Goal: Task Accomplishment & Management: Manage account settings

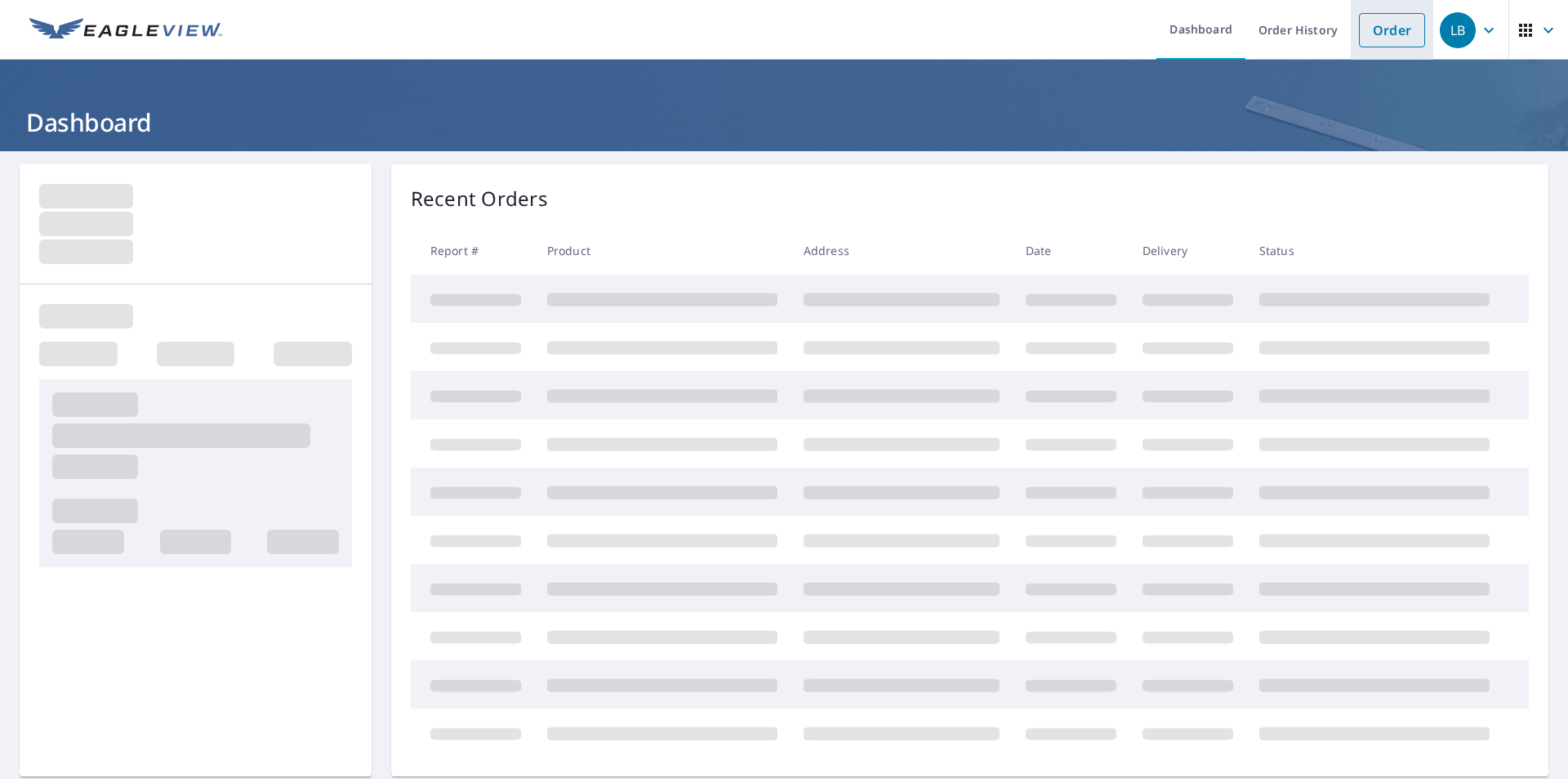
click at [1398, 5] on li "Order" at bounding box center [1392, 30] width 83 height 60
click at [1381, 31] on link "Order" at bounding box center [1391, 30] width 66 height 34
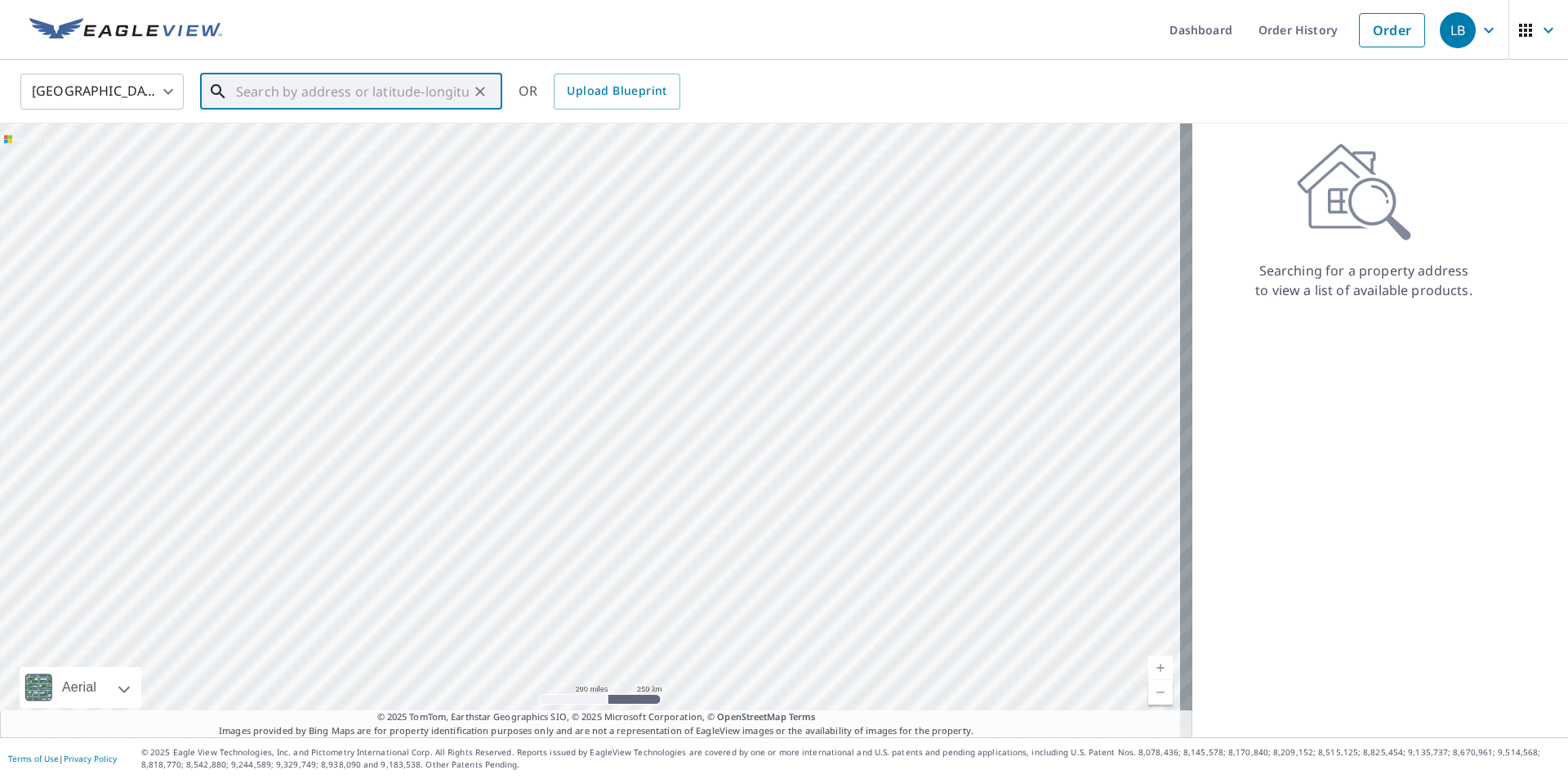
click at [333, 102] on input "text" at bounding box center [352, 91] width 232 height 46
click at [304, 161] on p "Kokomo, IN 46901" at bounding box center [360, 157] width 257 height 16
type input "[STREET_ADDRESS][PERSON_NAME][PERSON_NAME]"
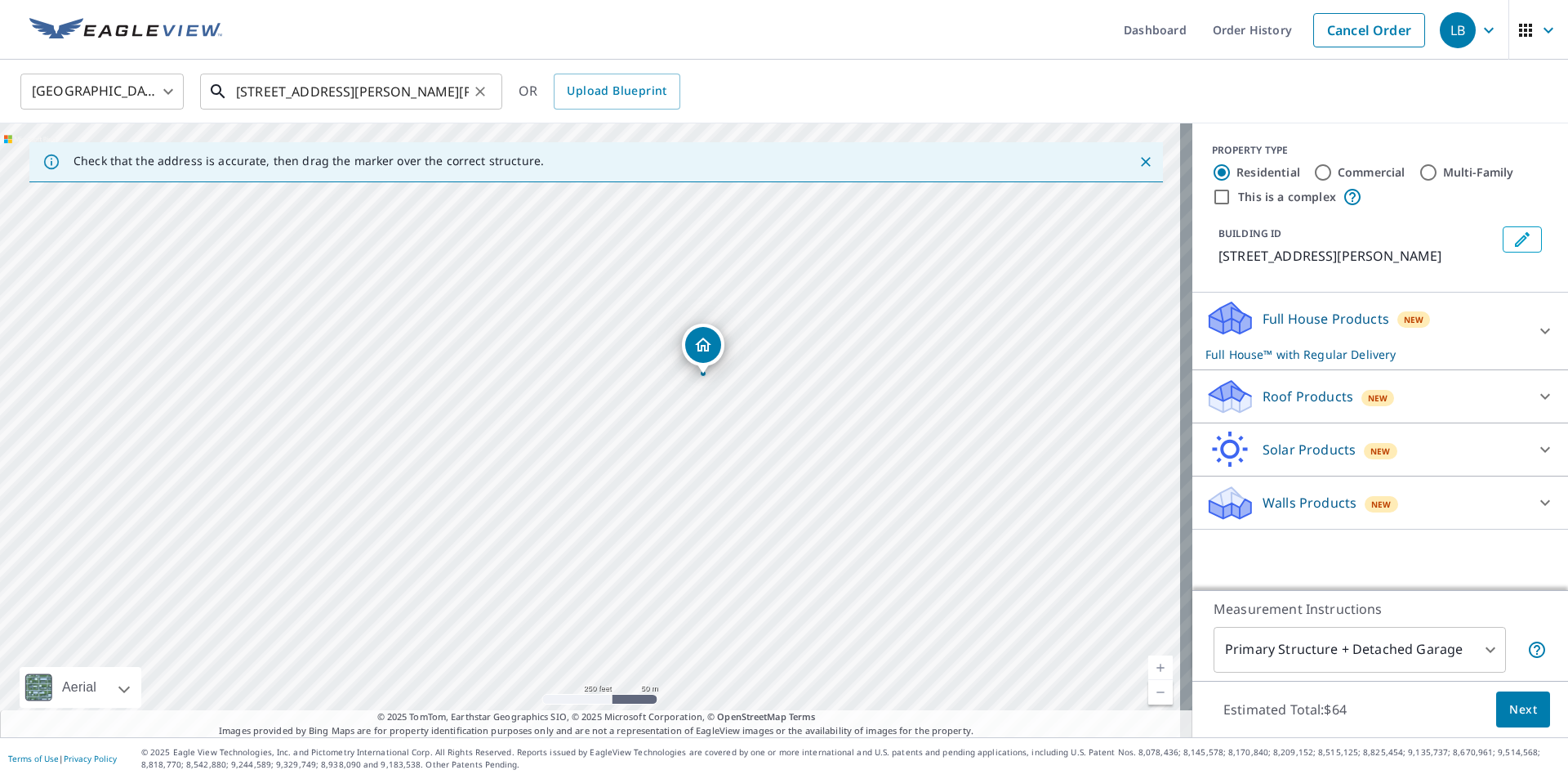
click at [466, 91] on input "[STREET_ADDRESS][PERSON_NAME][PERSON_NAME]" at bounding box center [352, 91] width 232 height 46
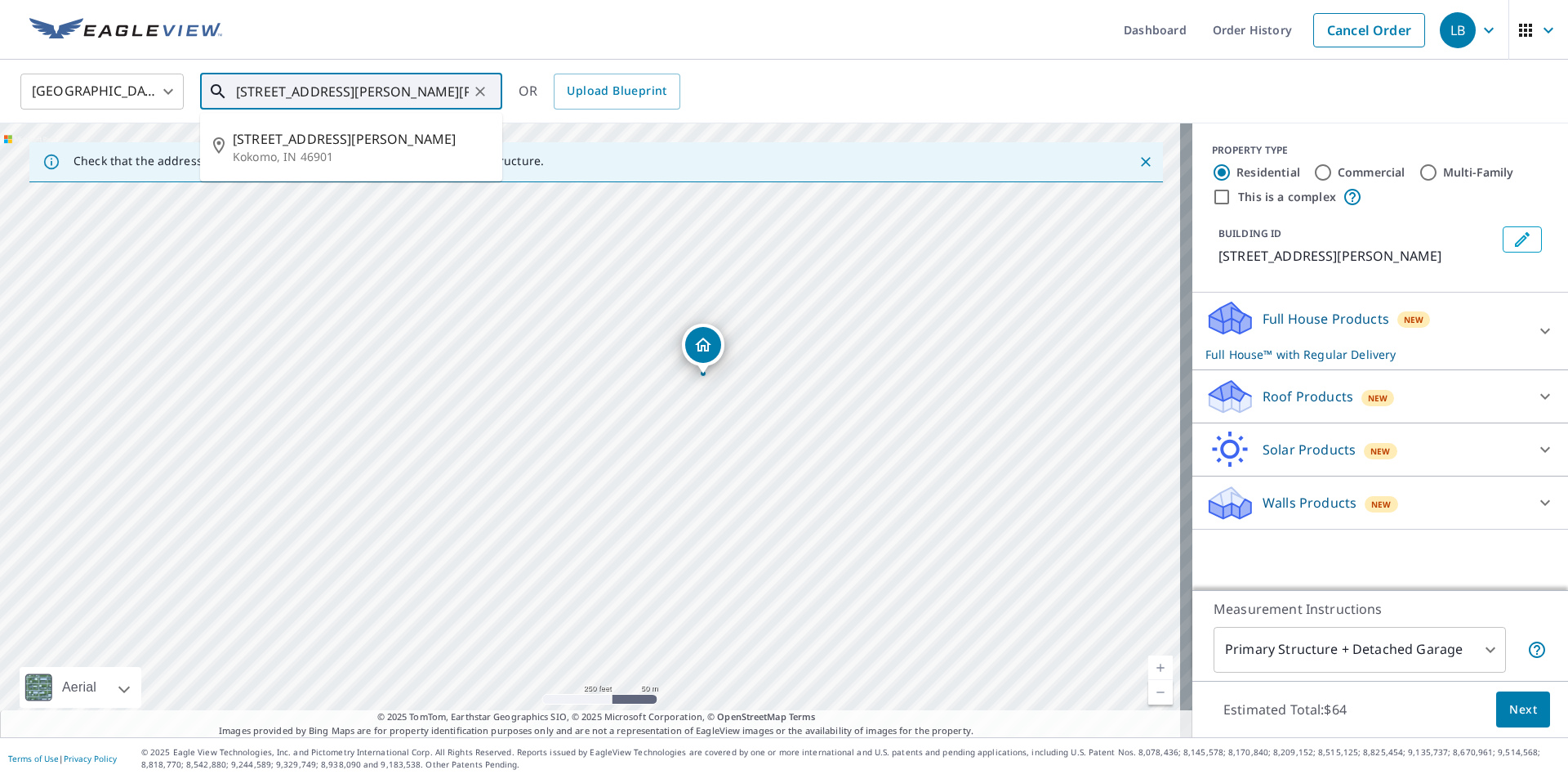
click at [478, 86] on icon "Clear" at bounding box center [480, 91] width 16 height 16
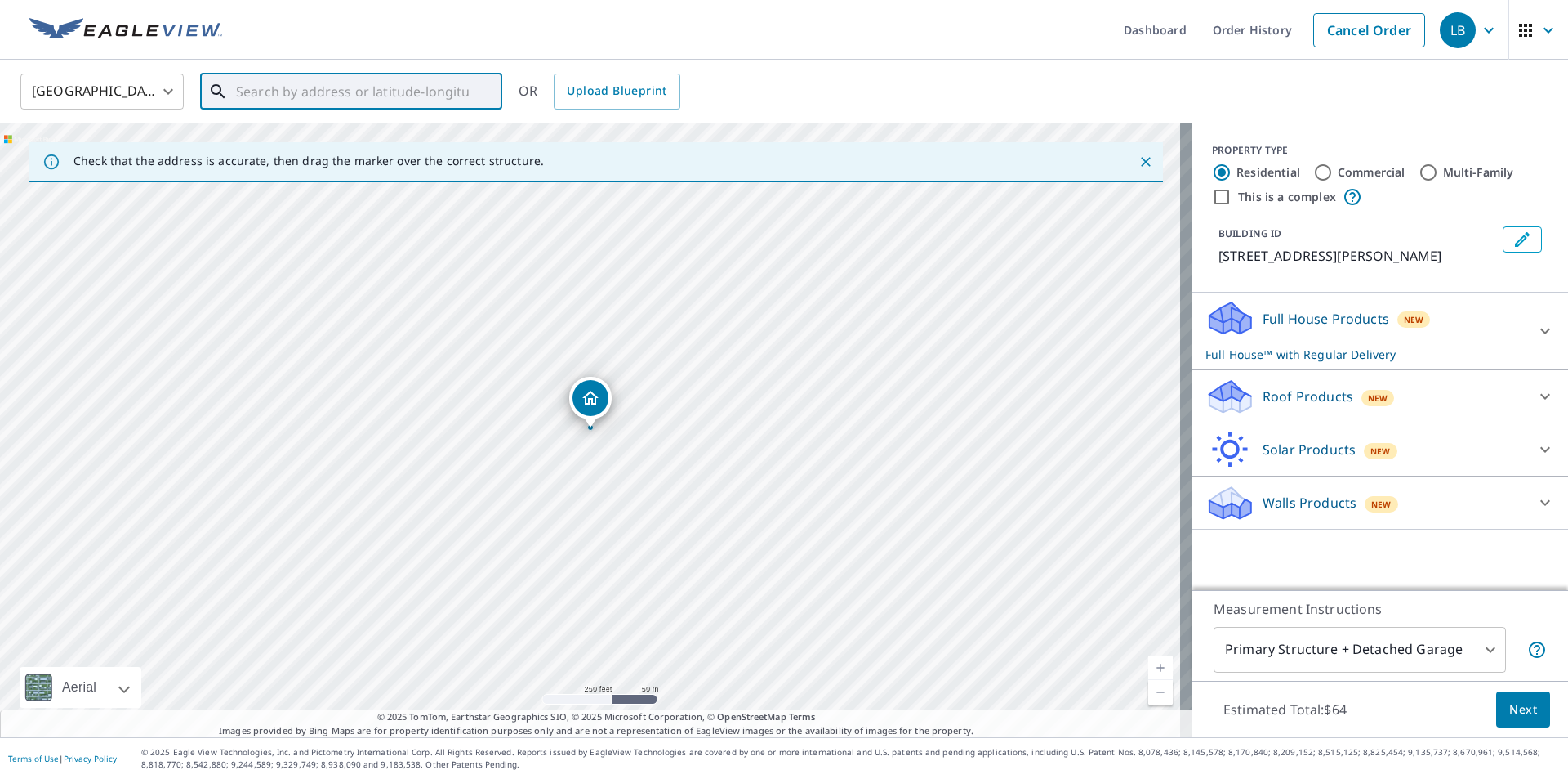
drag, startPoint x: 293, startPoint y: 102, endPoint x: 296, endPoint y: 92, distance: 10.4
click at [294, 102] on input "text" at bounding box center [352, 91] width 232 height 46
click at [400, 83] on input "text" at bounding box center [352, 91] width 232 height 46
click at [359, 165] on li "[STREET_ADDRESS]" at bounding box center [351, 147] width 302 height 56
type input "[STREET_ADDRESS]"
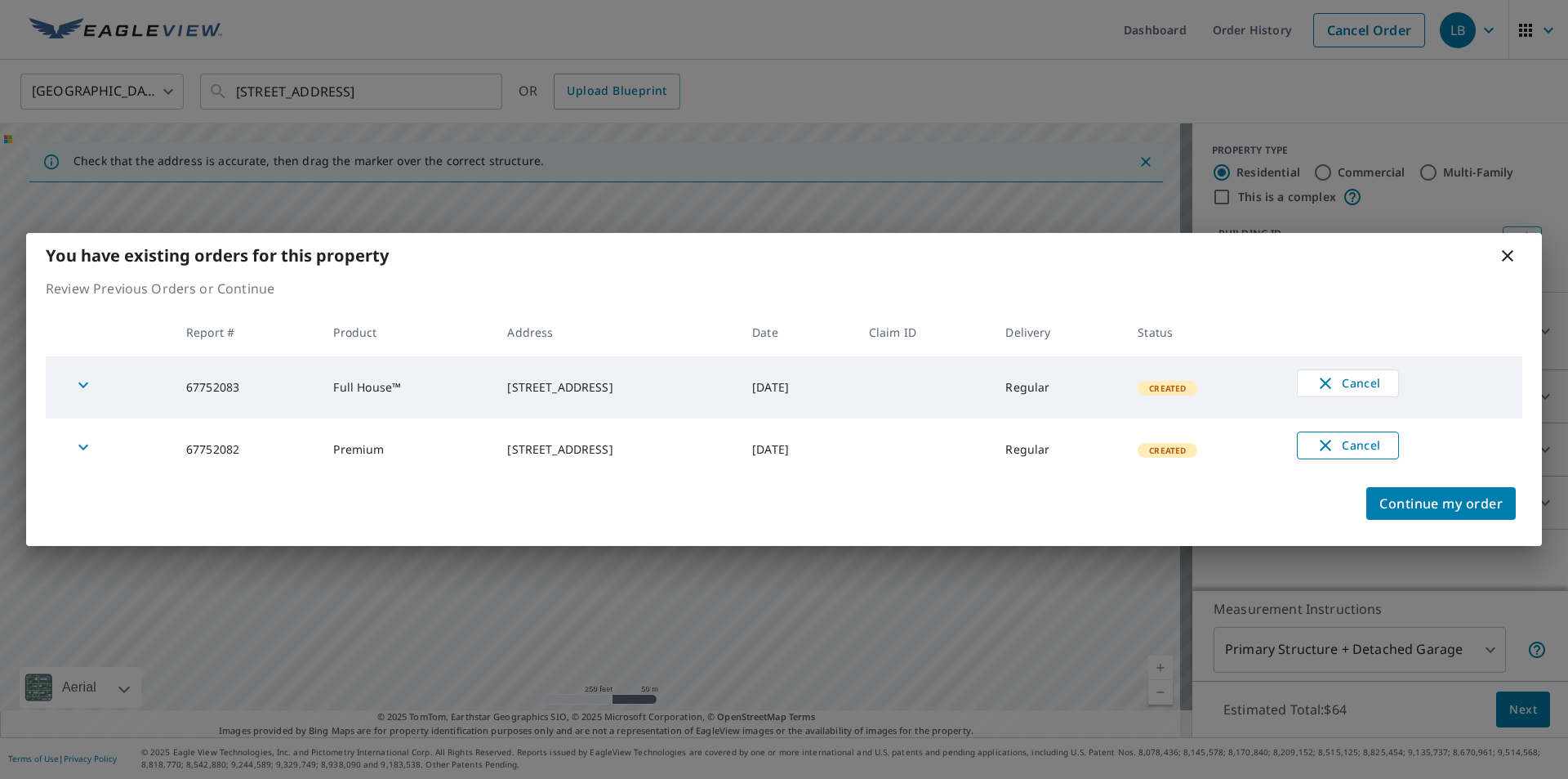
click at [1372, 440] on span "Cancel" at bounding box center [1347, 445] width 68 height 20
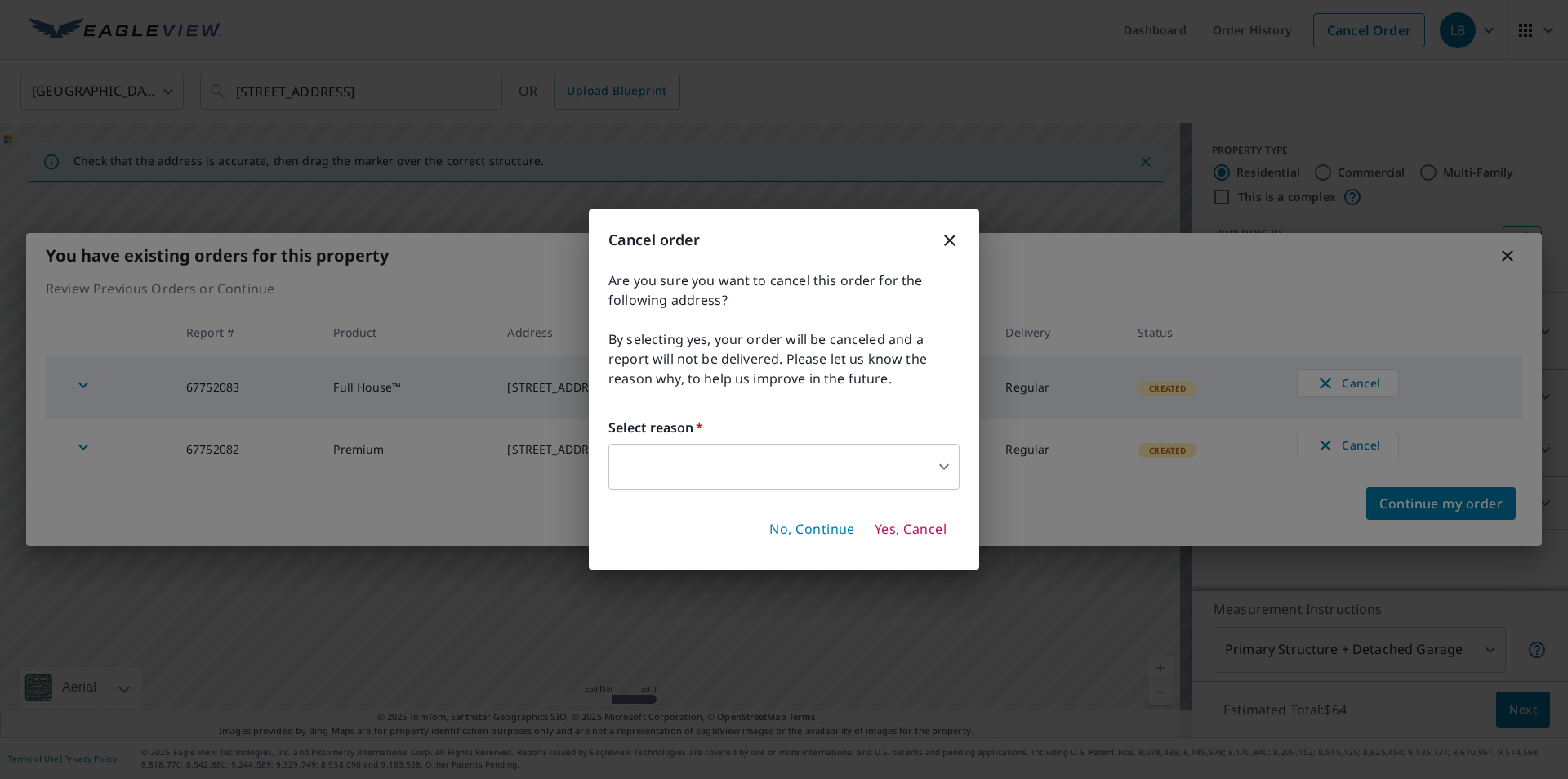
click at [923, 454] on body "LB LB Dashboard Order History Cancel Order LB [GEOGRAPHIC_DATA] [GEOGRAPHIC_DAT…" at bounding box center [784, 390] width 1568 height 779
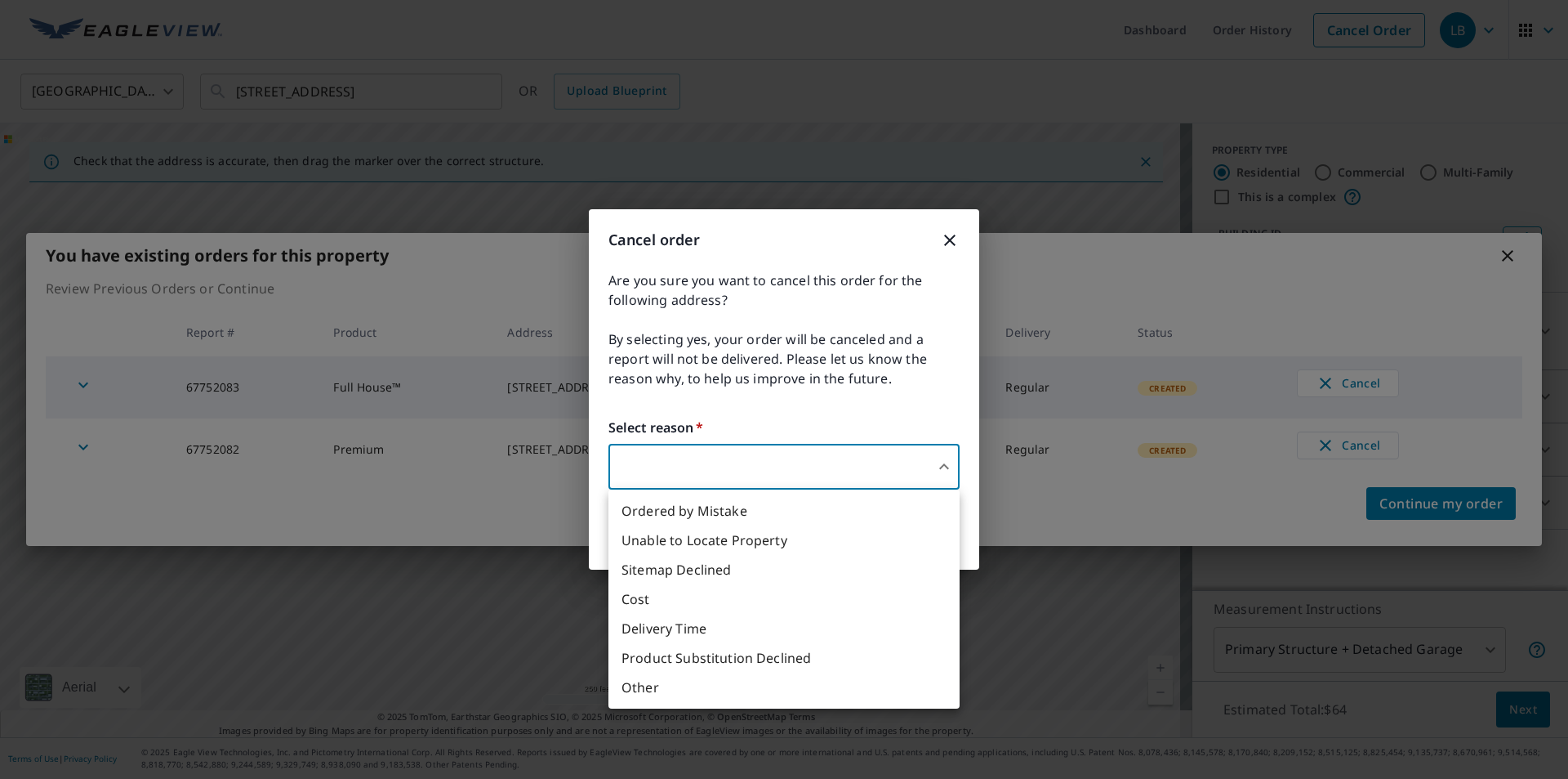
click at [773, 510] on li "Ordered by Mistake" at bounding box center [784, 510] width 351 height 30
type input "30"
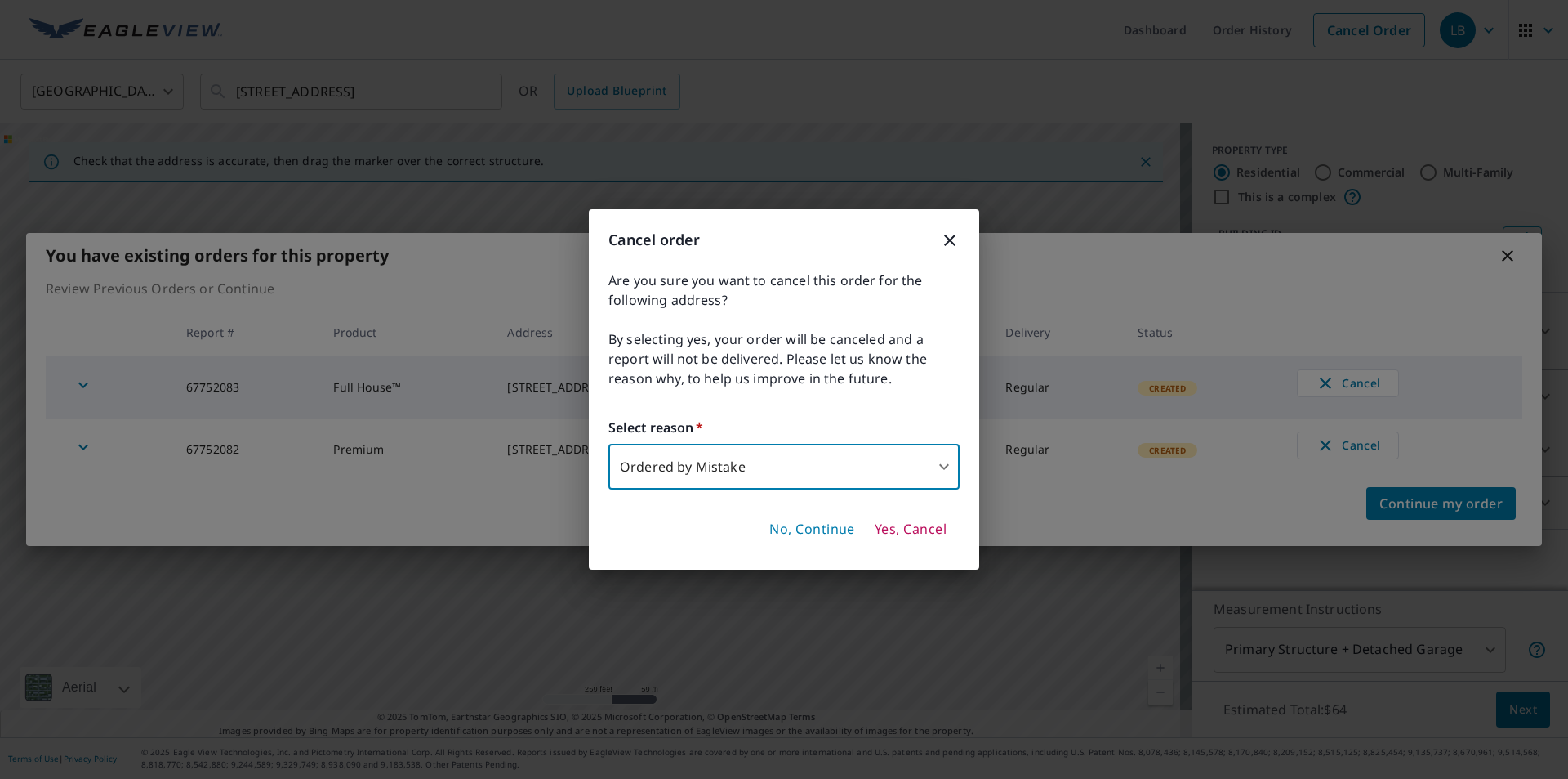
click at [918, 521] on span "Yes, Cancel" at bounding box center [911, 529] width 72 height 18
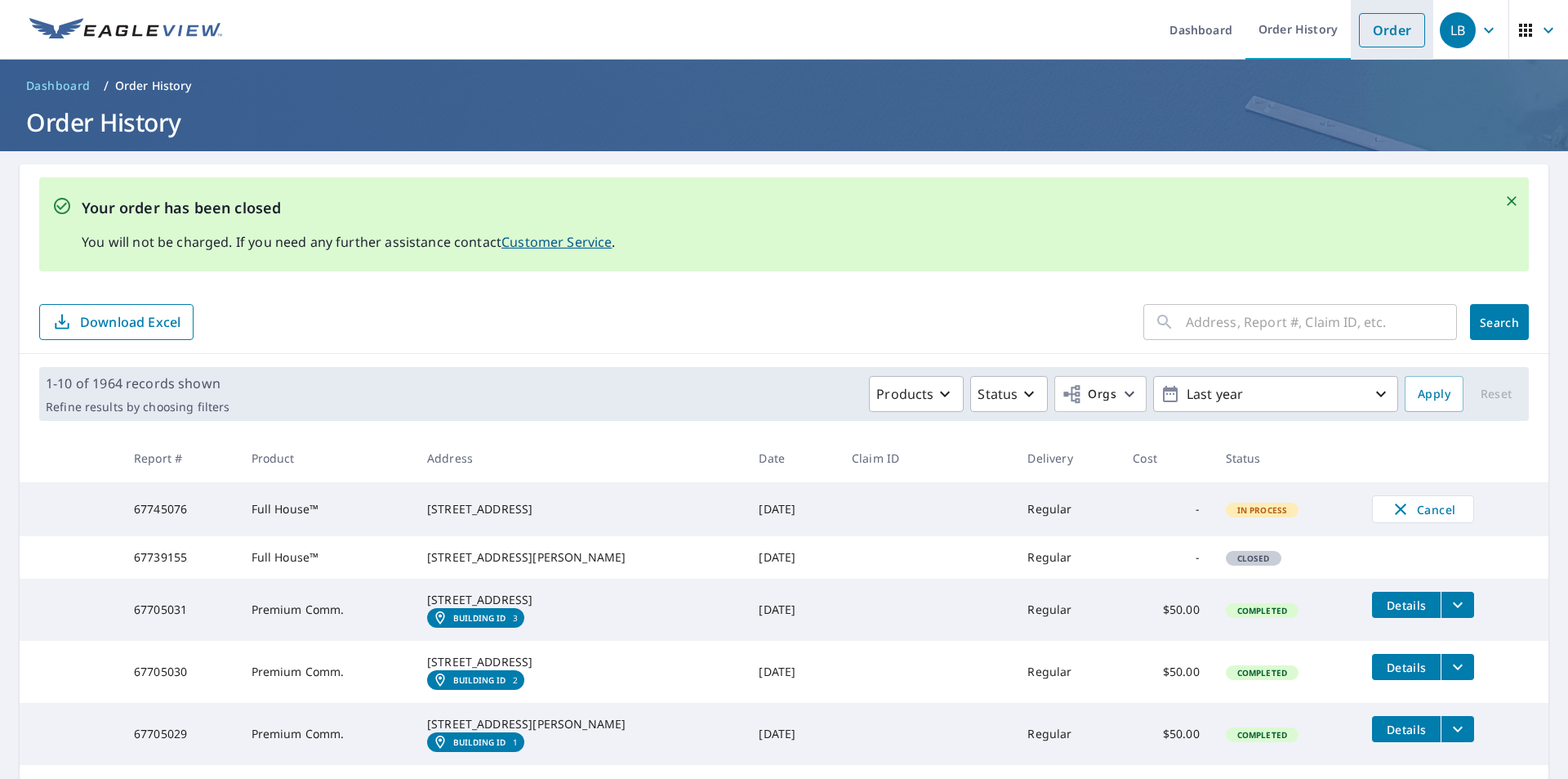
click at [1379, 31] on link "Order" at bounding box center [1391, 30] width 66 height 34
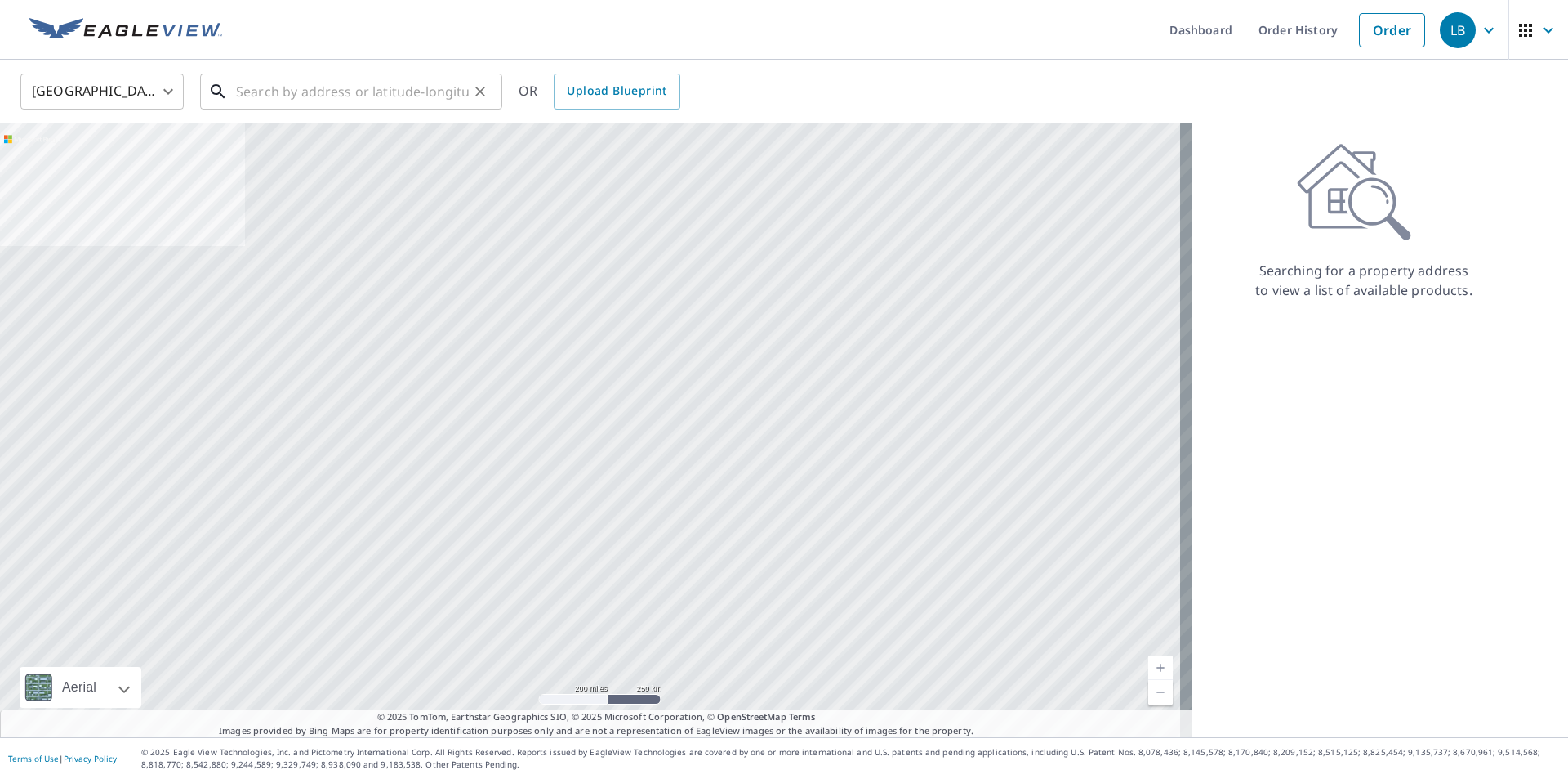
click at [398, 107] on input "text" at bounding box center [352, 91] width 232 height 46
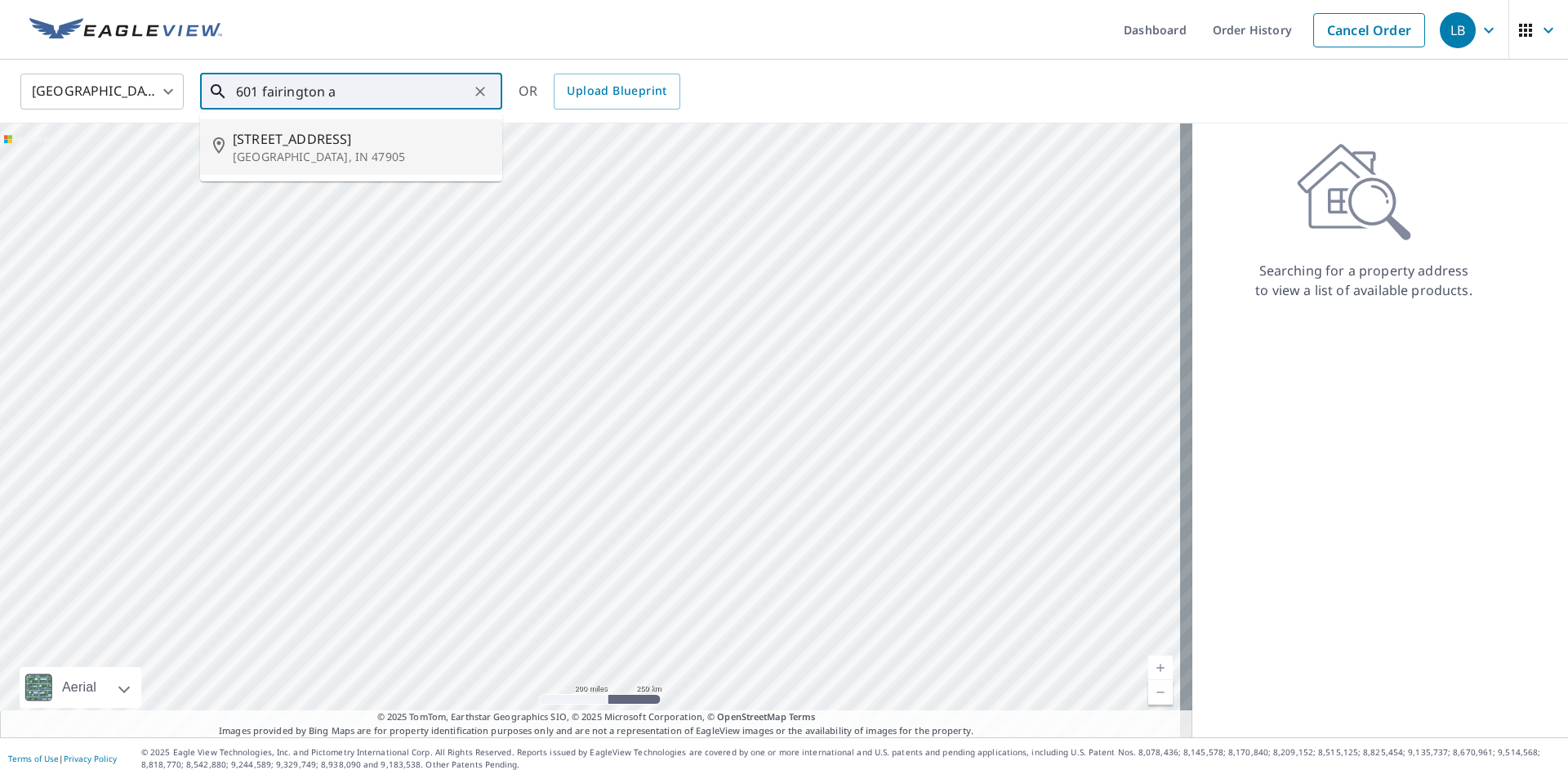
click at [361, 134] on span "[STREET_ADDRESS]" at bounding box center [360, 139] width 257 height 20
type input "[STREET_ADDRESS]"
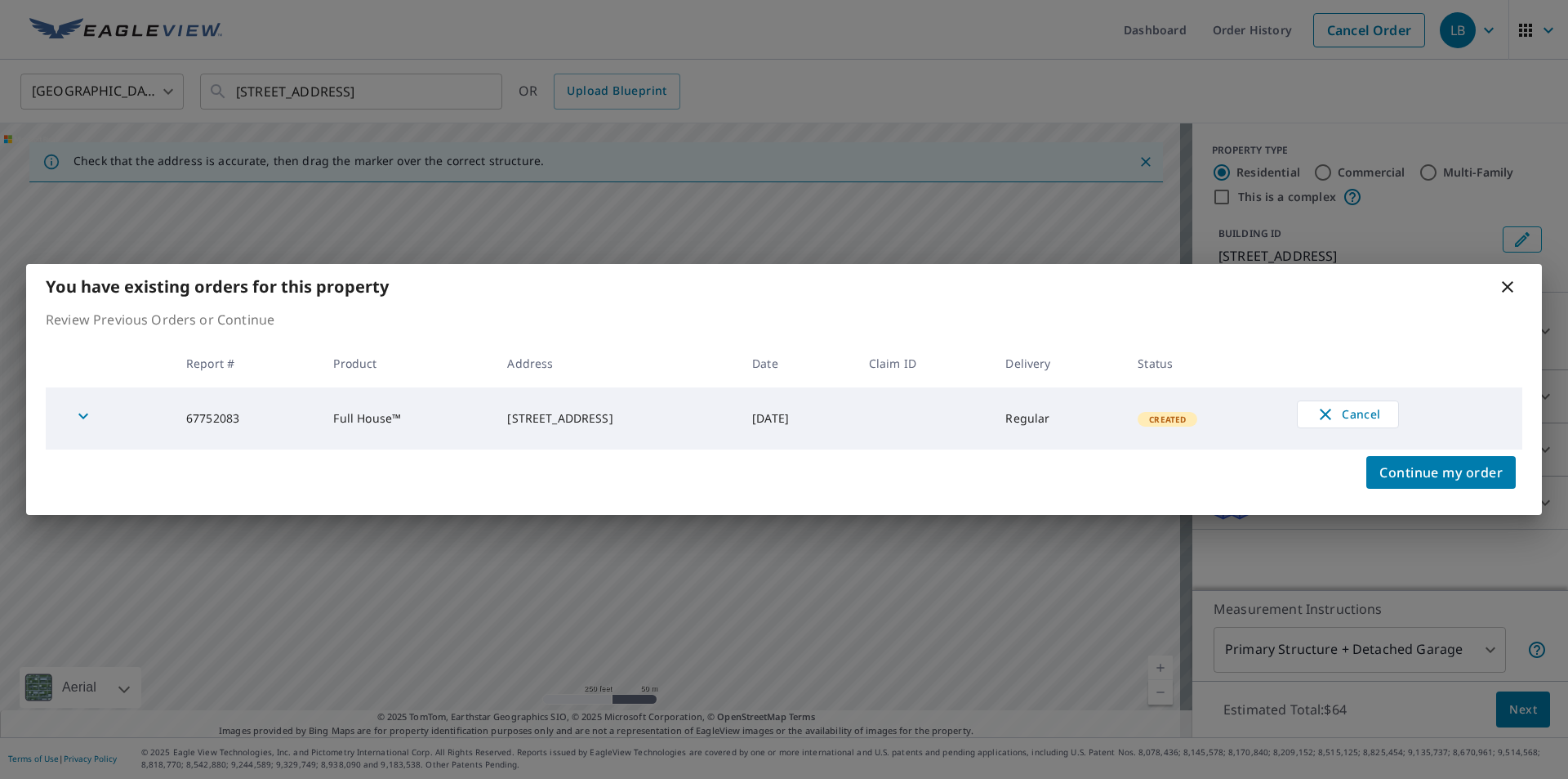
click at [951, 106] on div "You have existing orders for this property Review Previous Orders or Continue R…" at bounding box center [784, 390] width 1568 height 779
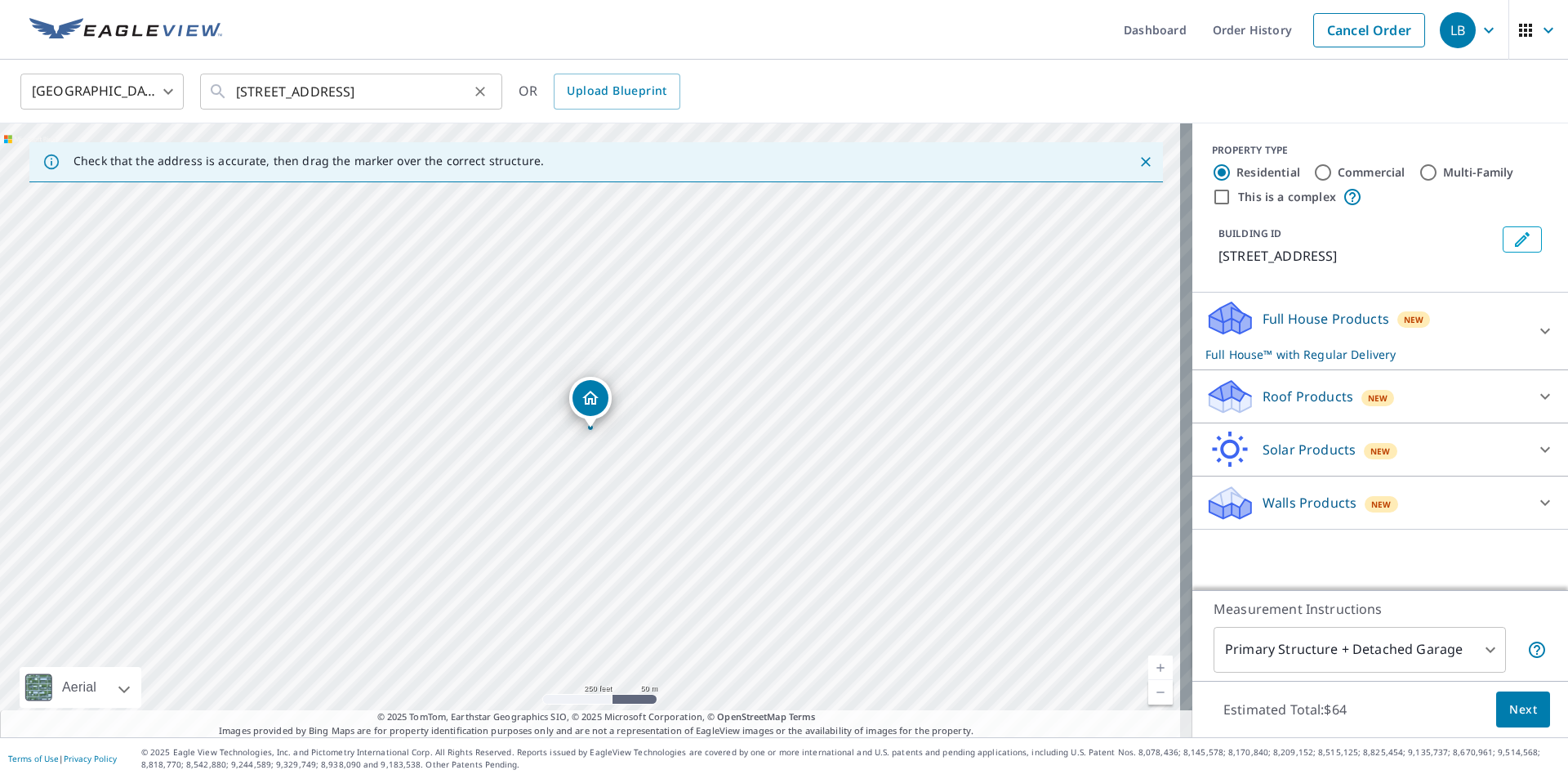
click at [490, 91] on button "Clear" at bounding box center [479, 91] width 23 height 23
click at [412, 83] on input "text" at bounding box center [352, 91] width 232 height 46
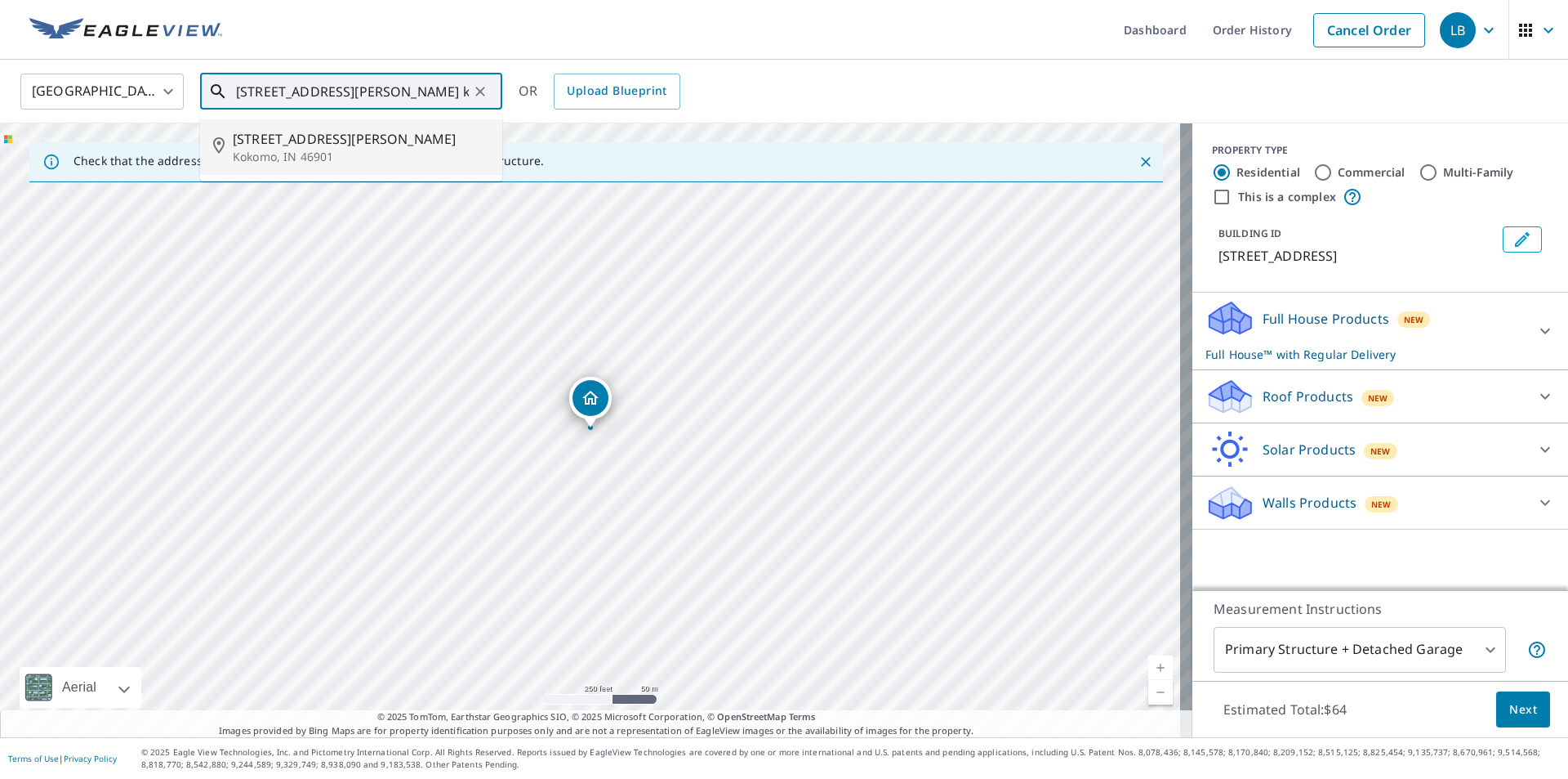
click at [361, 133] on span "[STREET_ADDRESS][PERSON_NAME]" at bounding box center [360, 139] width 257 height 20
type input "[STREET_ADDRESS][PERSON_NAME][PERSON_NAME]"
